Goal: Information Seeking & Learning: Obtain resource

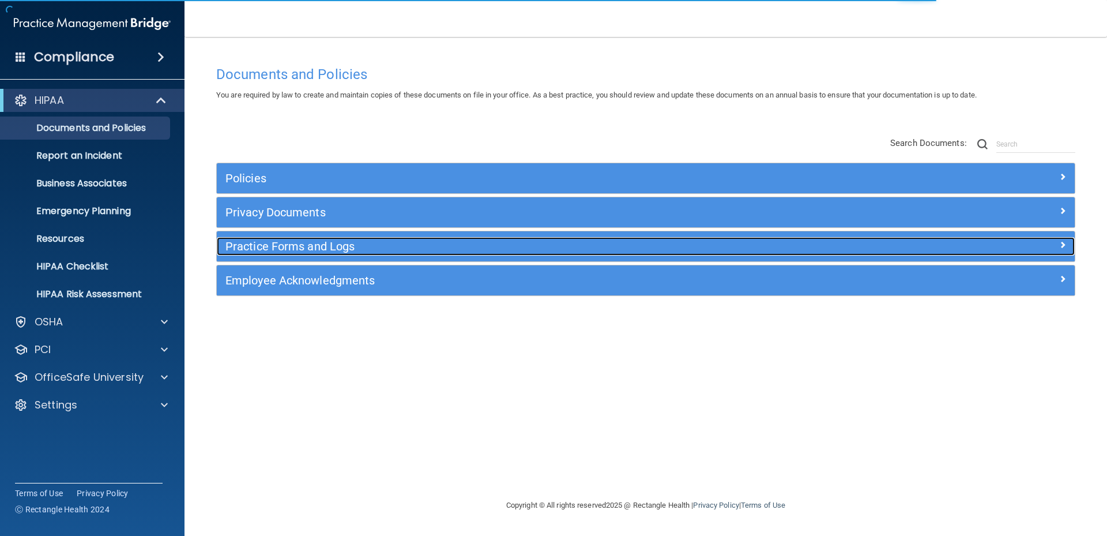
click at [258, 244] on h5 "Practice Forms and Logs" at bounding box center [538, 246] width 626 height 13
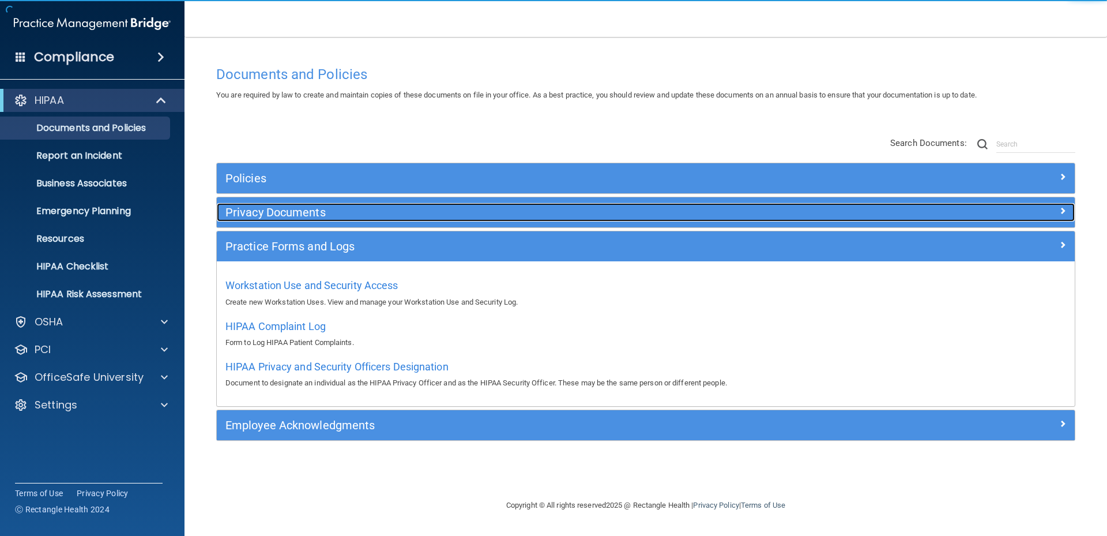
click at [270, 210] on h5 "Privacy Documents" at bounding box center [538, 212] width 626 height 13
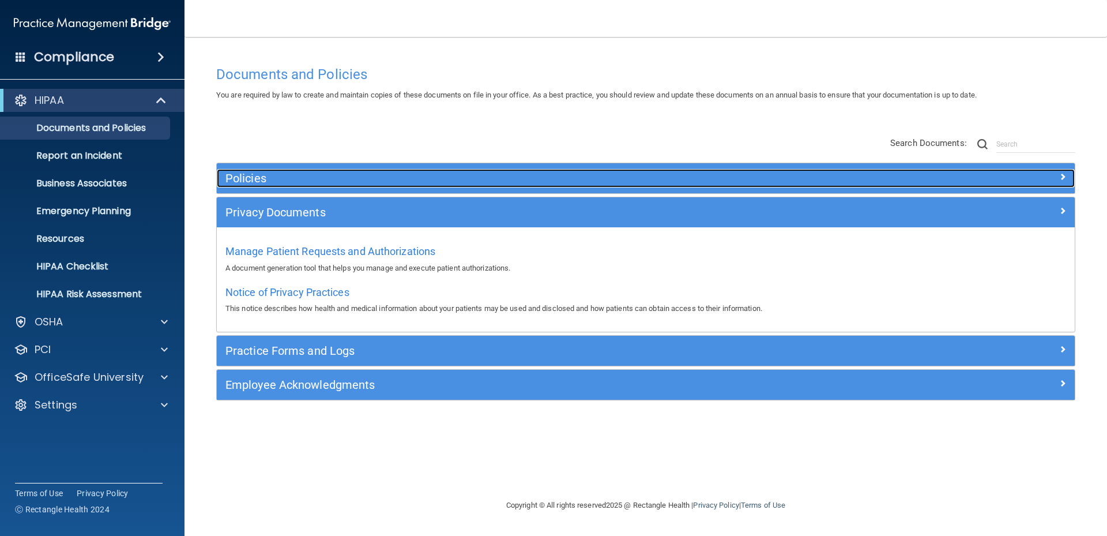
click at [252, 176] on h5 "Policies" at bounding box center [538, 178] width 626 height 13
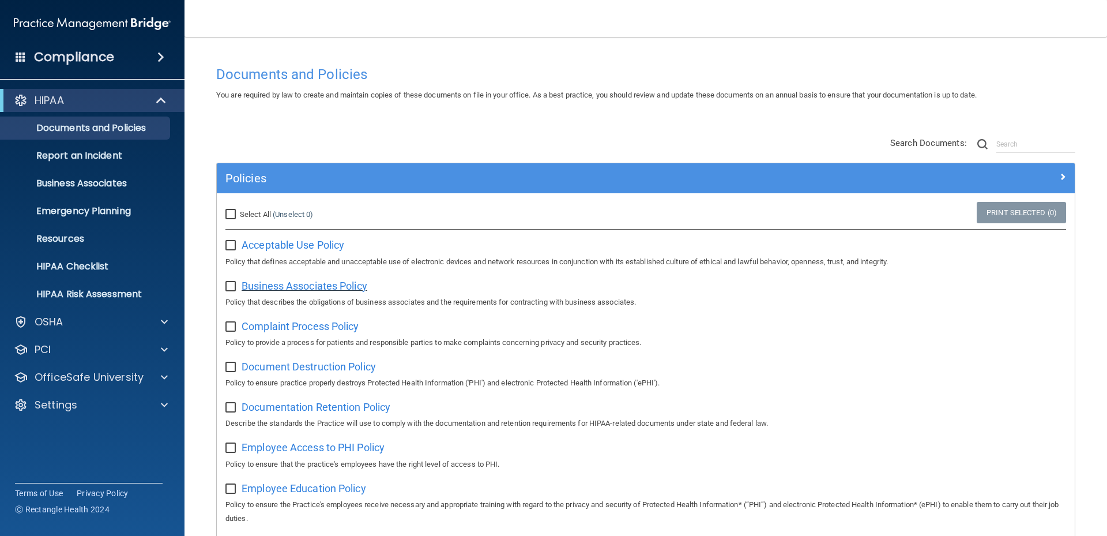
click at [299, 284] on span "Business Associates Policy" at bounding box center [305, 286] width 126 height 12
click at [67, 236] on p "Resources" at bounding box center [85, 239] width 157 height 12
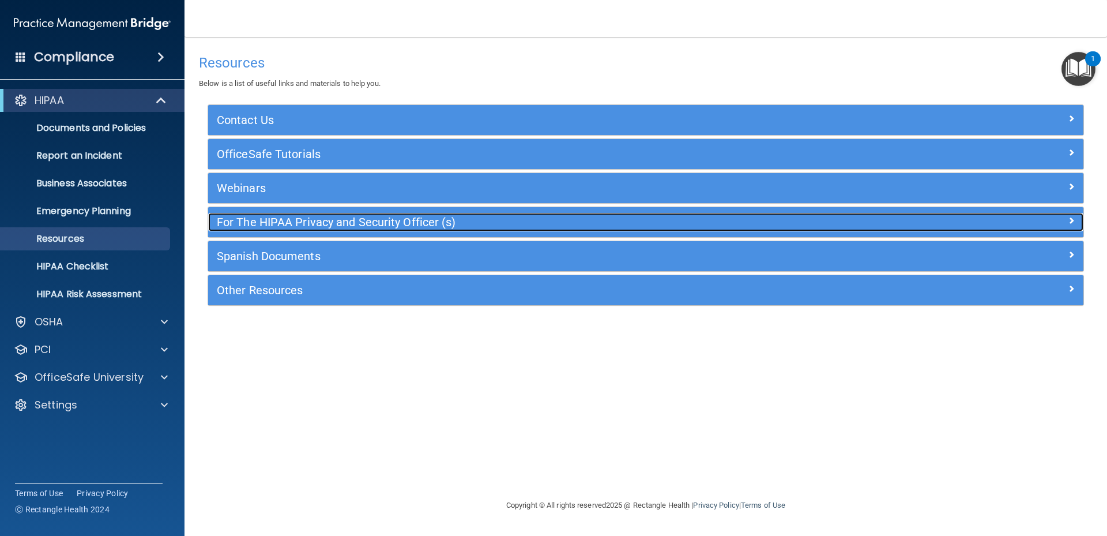
click at [282, 225] on h5 "For The HIPAA Privacy and Security Officer (s)" at bounding box center [536, 222] width 639 height 13
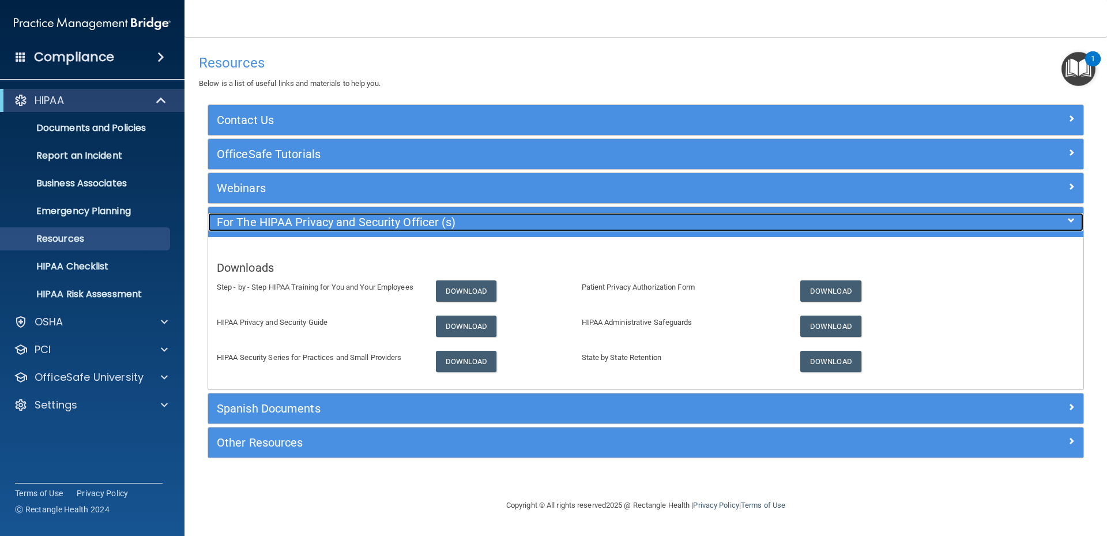
click at [282, 223] on h5 "For The HIPAA Privacy and Security Officer (s)" at bounding box center [536, 222] width 639 height 13
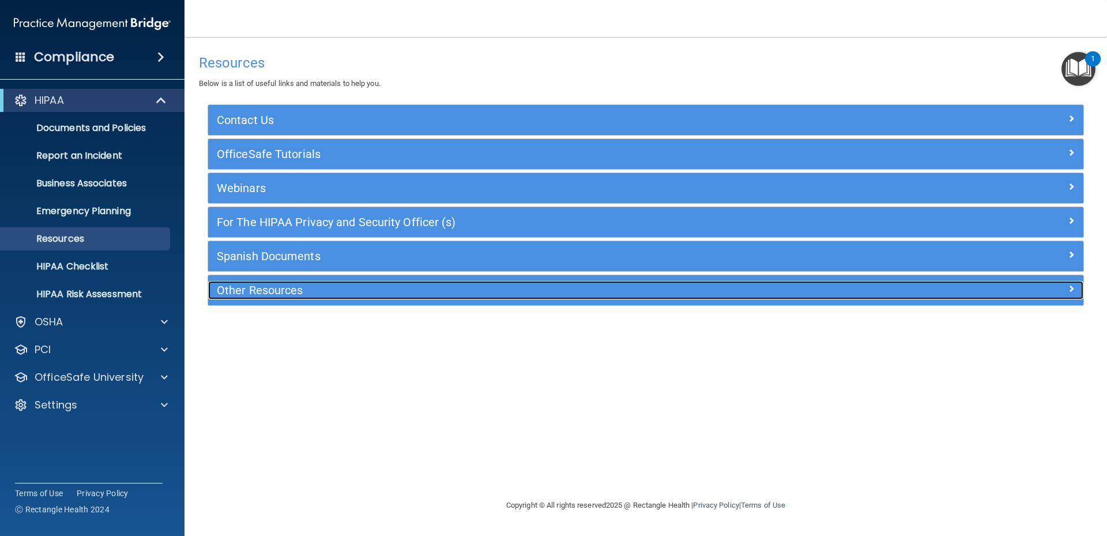
click at [273, 299] on div "Other Resources" at bounding box center [536, 290] width 657 height 18
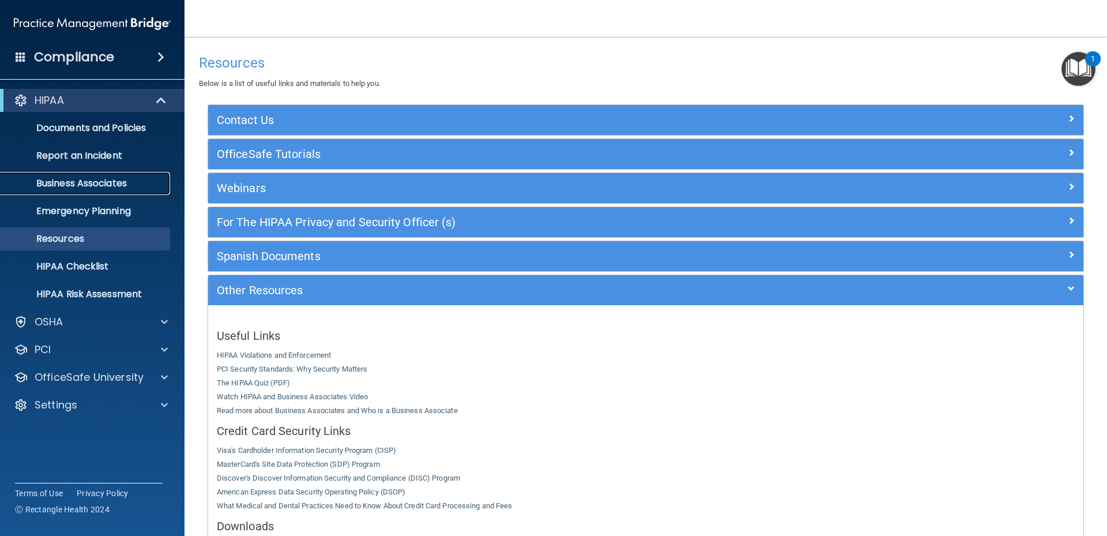
click at [95, 184] on p "Business Associates" at bounding box center [85, 184] width 157 height 12
